Goal: Information Seeking & Learning: Understand process/instructions

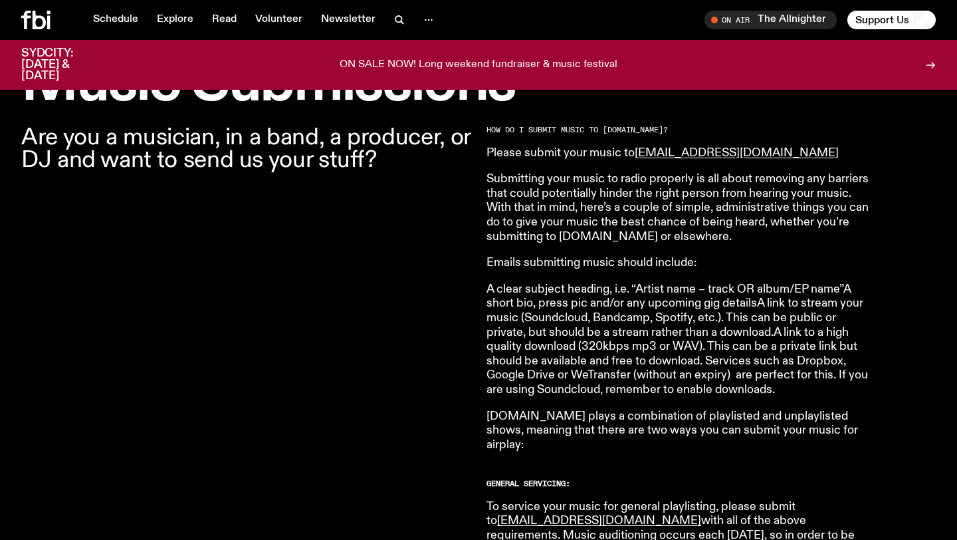
scroll to position [427, 0]
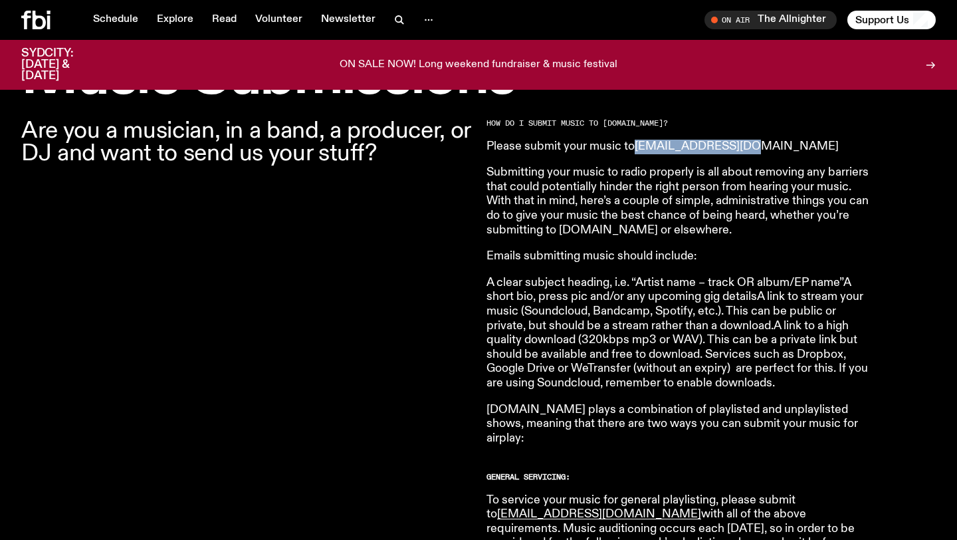
drag, startPoint x: 760, startPoint y: 148, endPoint x: 637, endPoint y: 147, distance: 122.9
click at [637, 147] on p "Please submit your music to [EMAIL_ADDRESS][DOMAIN_NAME]" at bounding box center [677, 147] width 383 height 15
copy link "[EMAIL_ADDRESS][DOMAIN_NAME]"
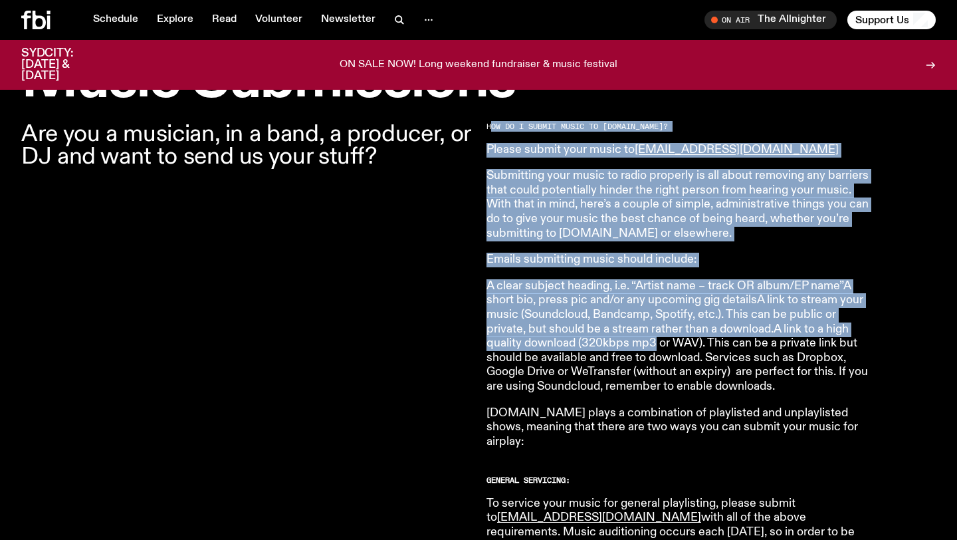
drag, startPoint x: 490, startPoint y: 124, endPoint x: 657, endPoint y: 351, distance: 282.4
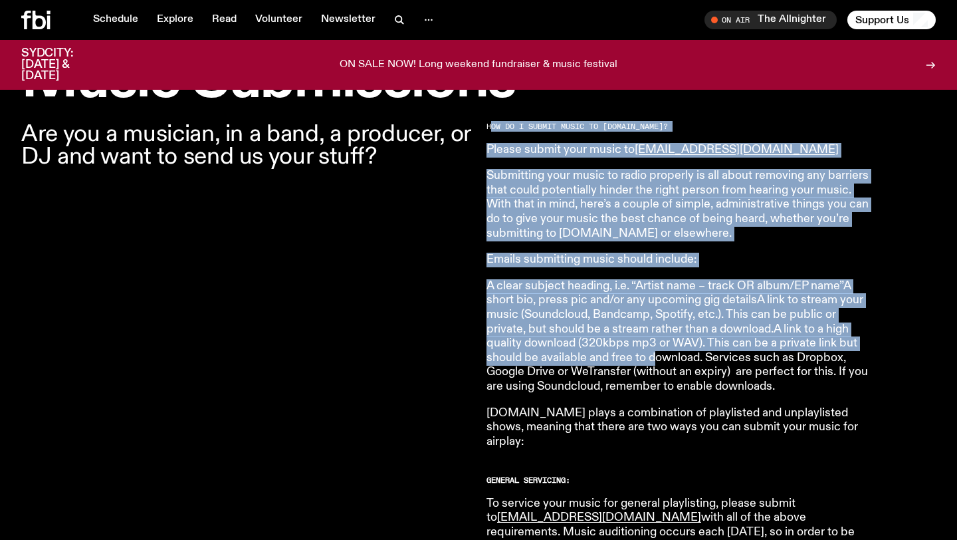
click at [657, 351] on p "A clear subject heading, i.e. “Artist name – track OR album/EP name”A short bio…" at bounding box center [677, 336] width 383 height 115
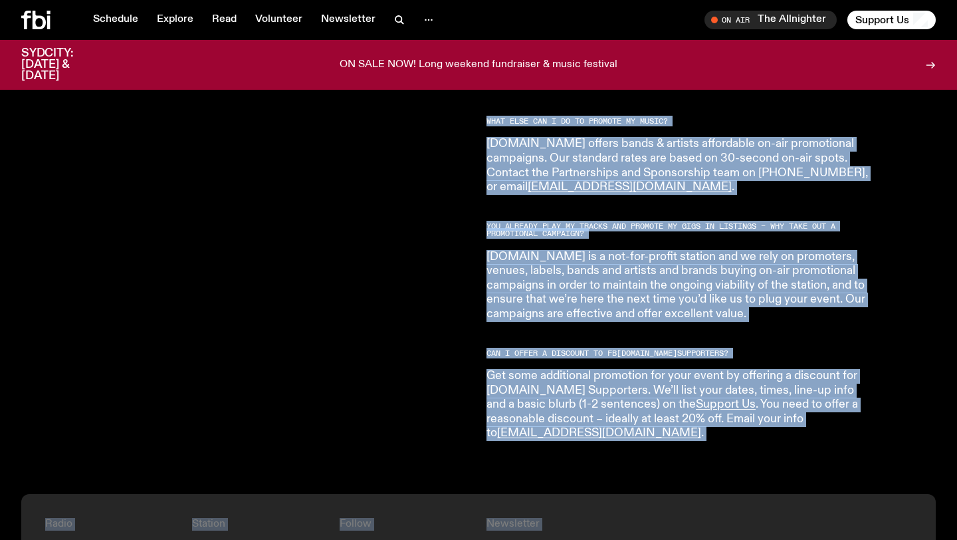
scroll to position [2308, 0]
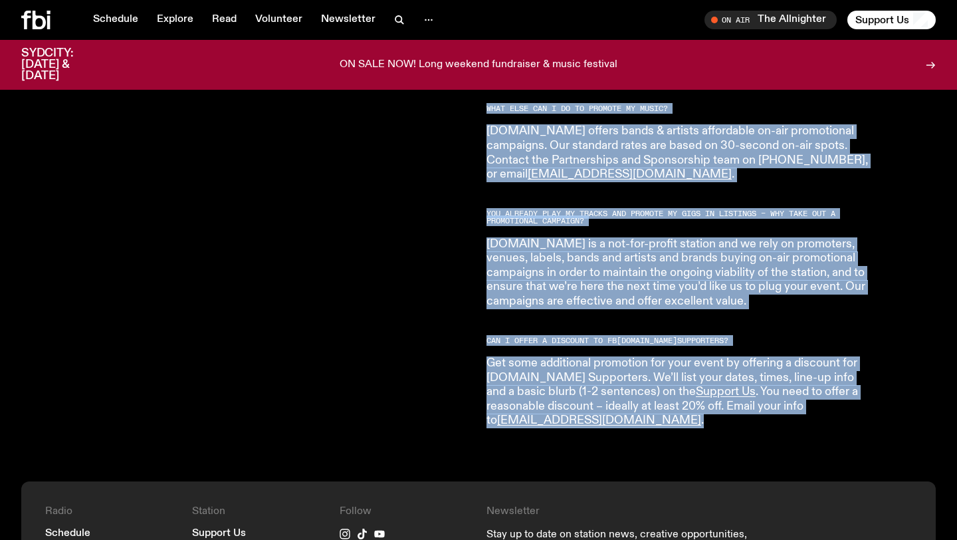
drag, startPoint x: 484, startPoint y: 178, endPoint x: 755, endPoint y: 377, distance: 337.0
copy article "Loremipsum dolo sitam co adipi elitsedd ei tem incid utlabore etd magnaali enim…"
